Goal: Communication & Community: Answer question/provide support

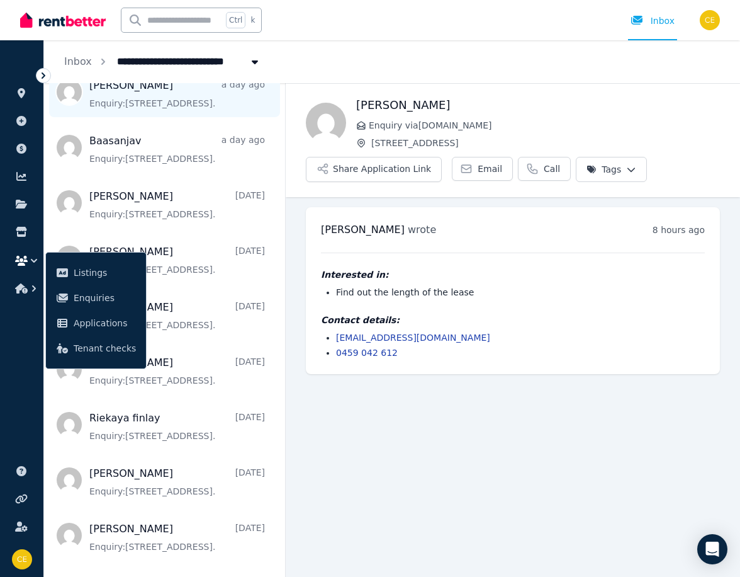
scroll to position [189, 0]
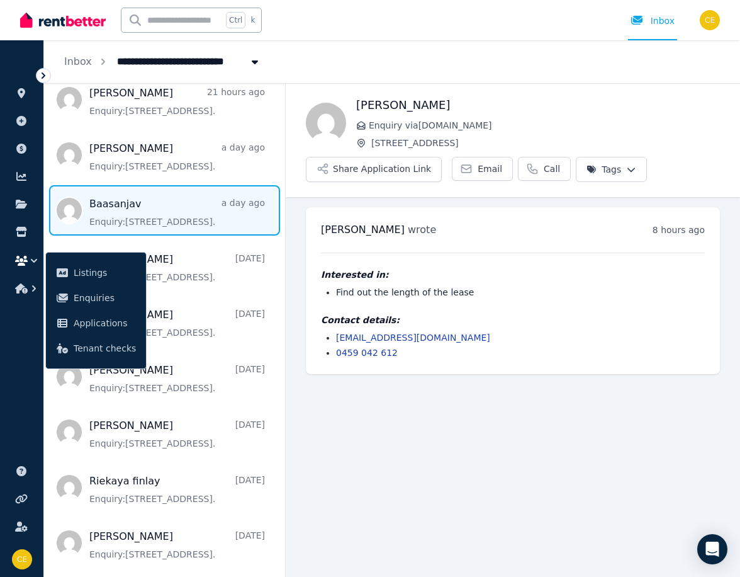
click at [127, 203] on span "Message list" at bounding box center [164, 210] width 241 height 50
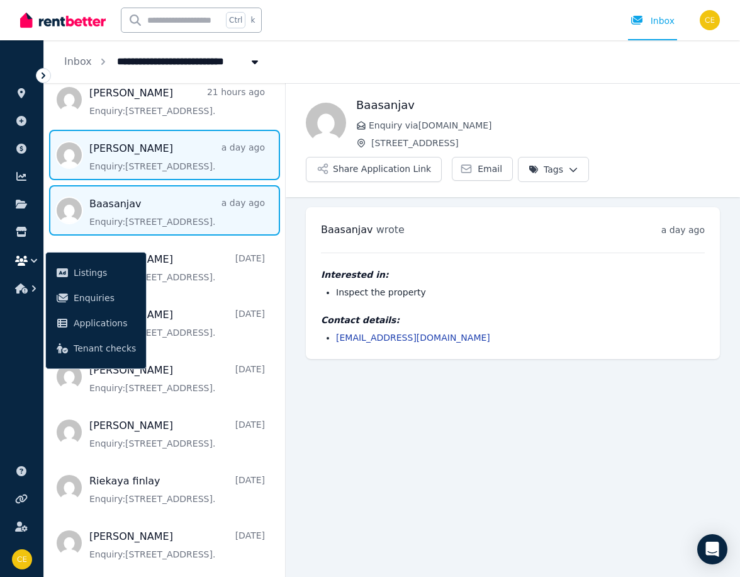
click at [142, 151] on span "Message list" at bounding box center [164, 155] width 241 height 50
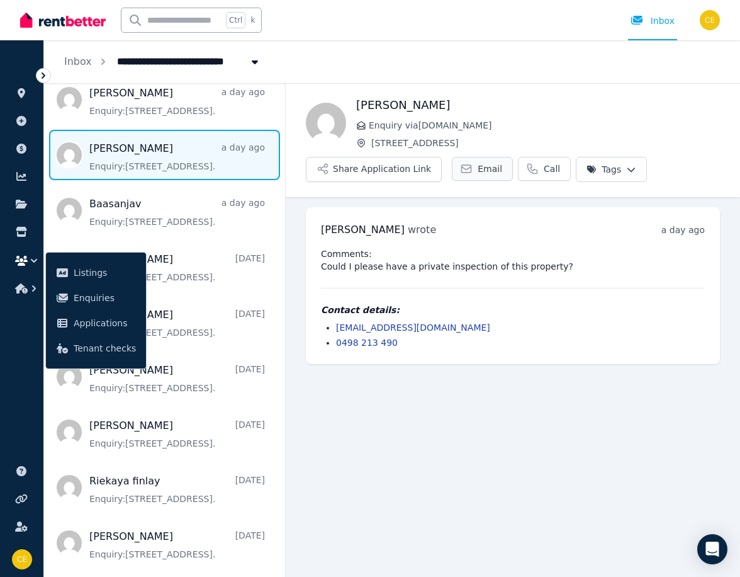
click at [460, 170] on icon at bounding box center [466, 168] width 13 height 13
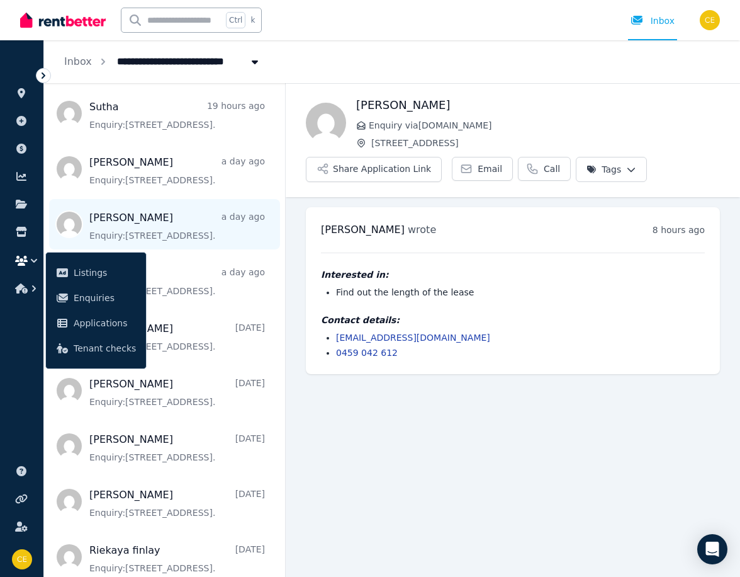
scroll to position [126, 0]
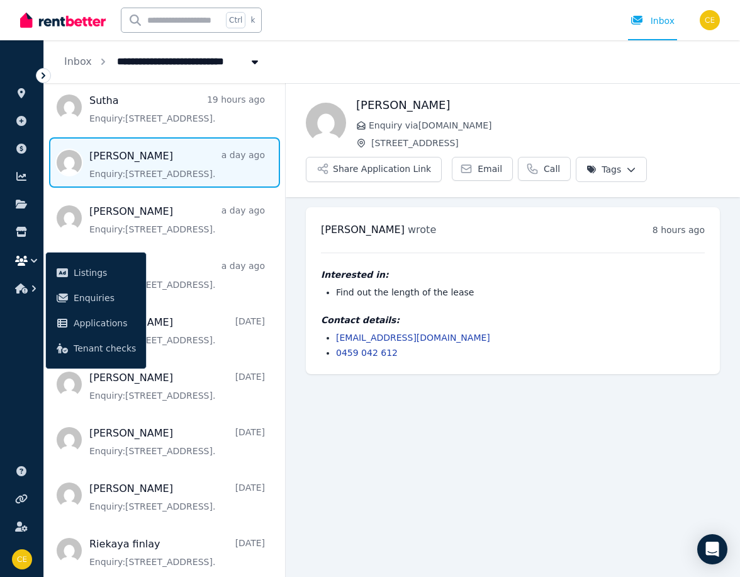
click at [136, 172] on span "Message list" at bounding box center [164, 162] width 241 height 50
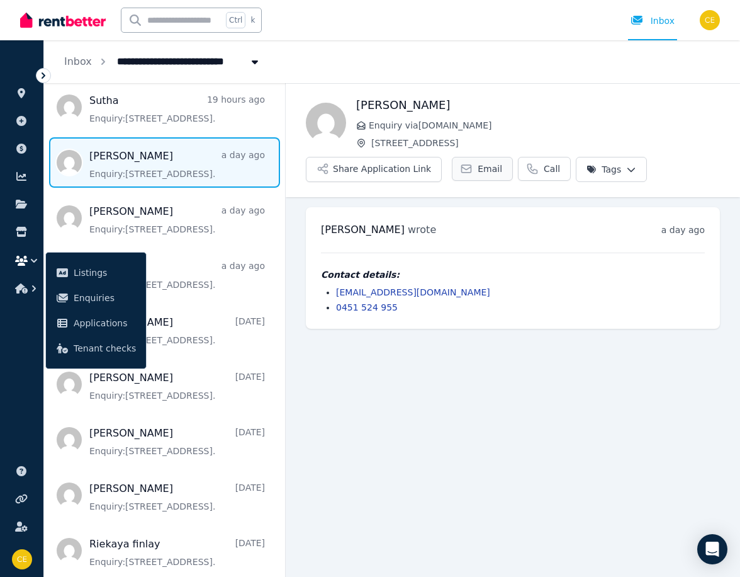
click at [478, 169] on span "Email" at bounding box center [490, 168] width 25 height 13
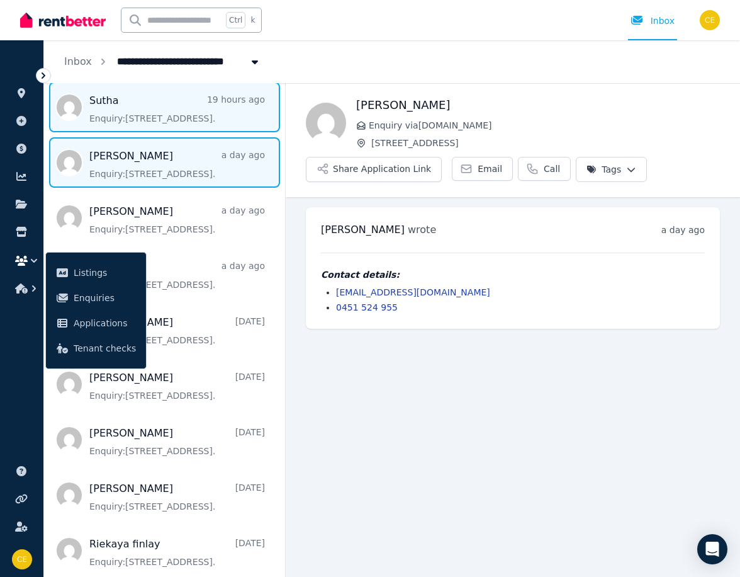
click at [167, 114] on span "Message list" at bounding box center [164, 107] width 241 height 50
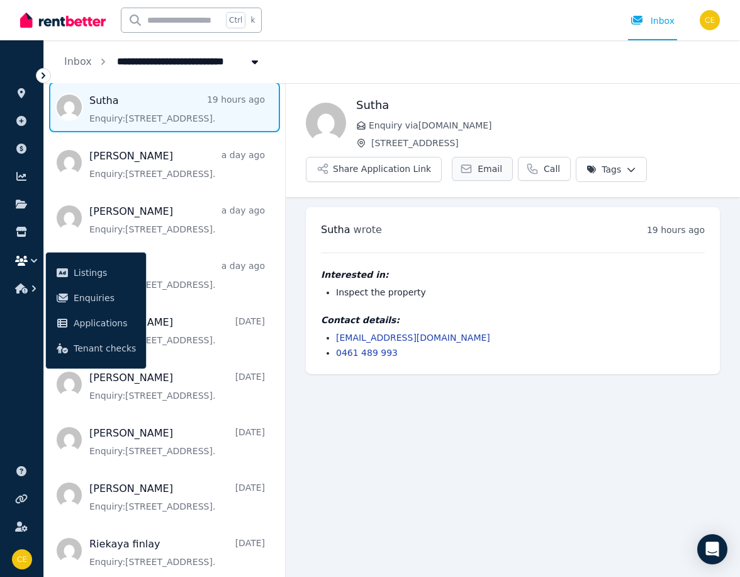
click at [478, 171] on span "Email" at bounding box center [490, 168] width 25 height 13
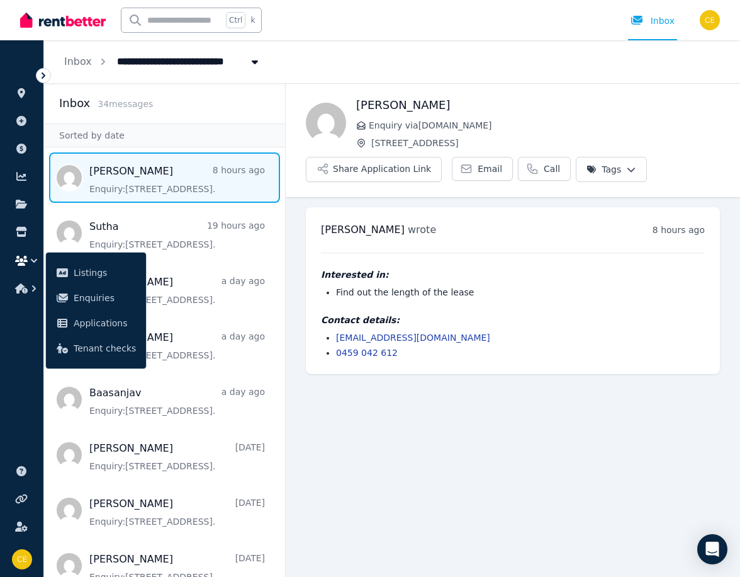
click at [161, 182] on span "Message list" at bounding box center [164, 177] width 241 height 50
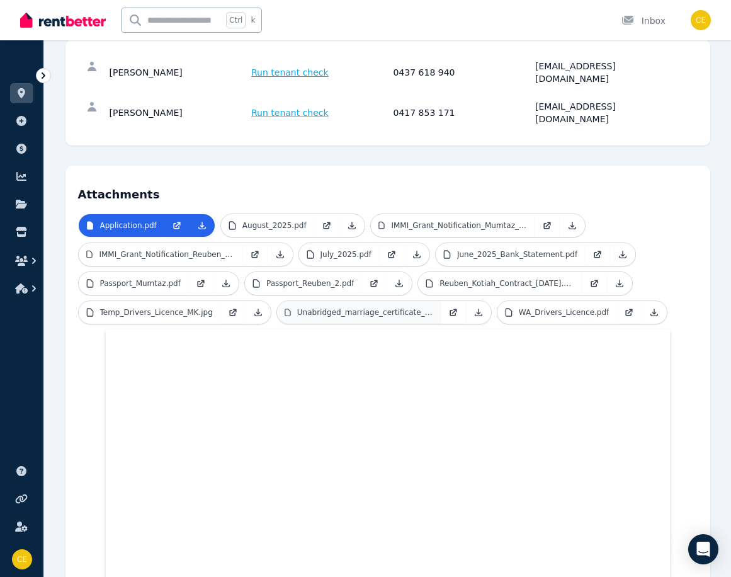
scroll to position [252, 0]
